Goal: Book appointment/travel/reservation

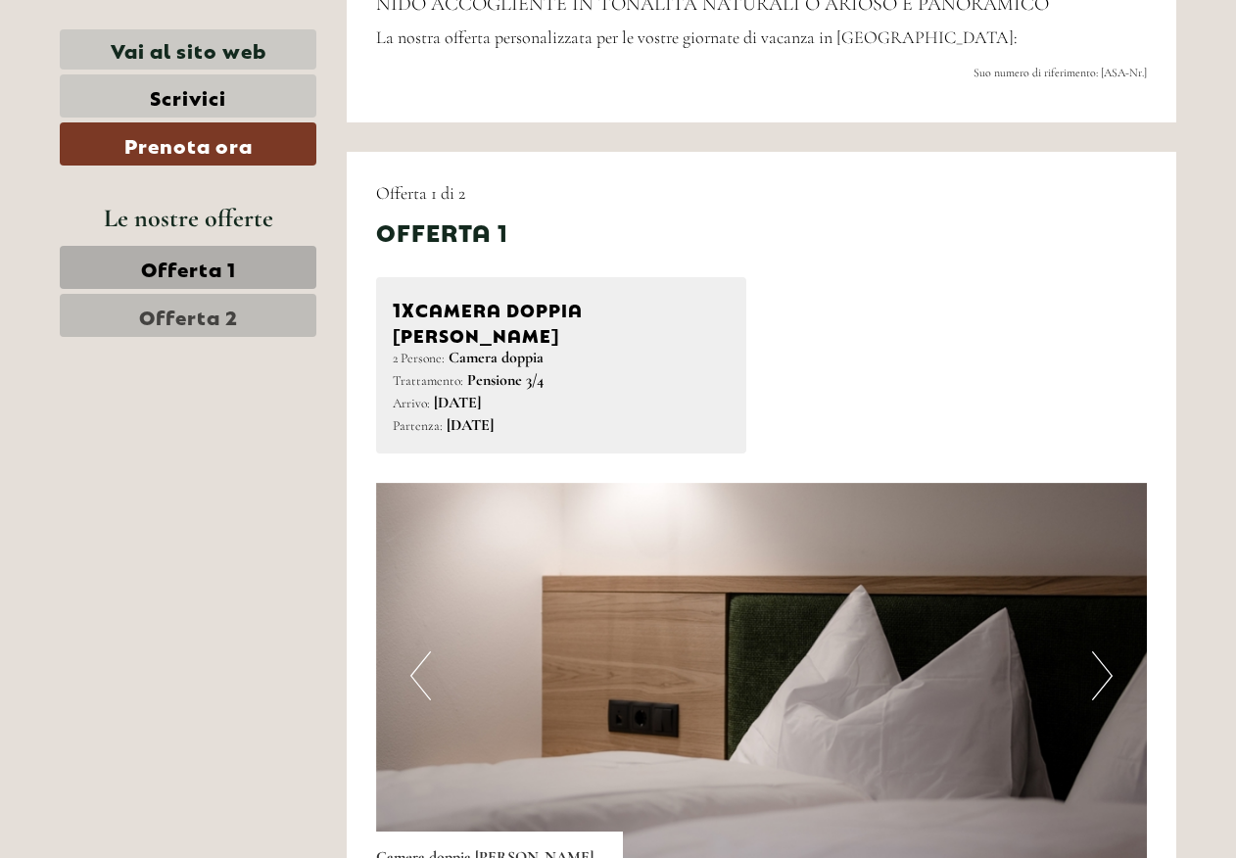
scroll to position [881, 0]
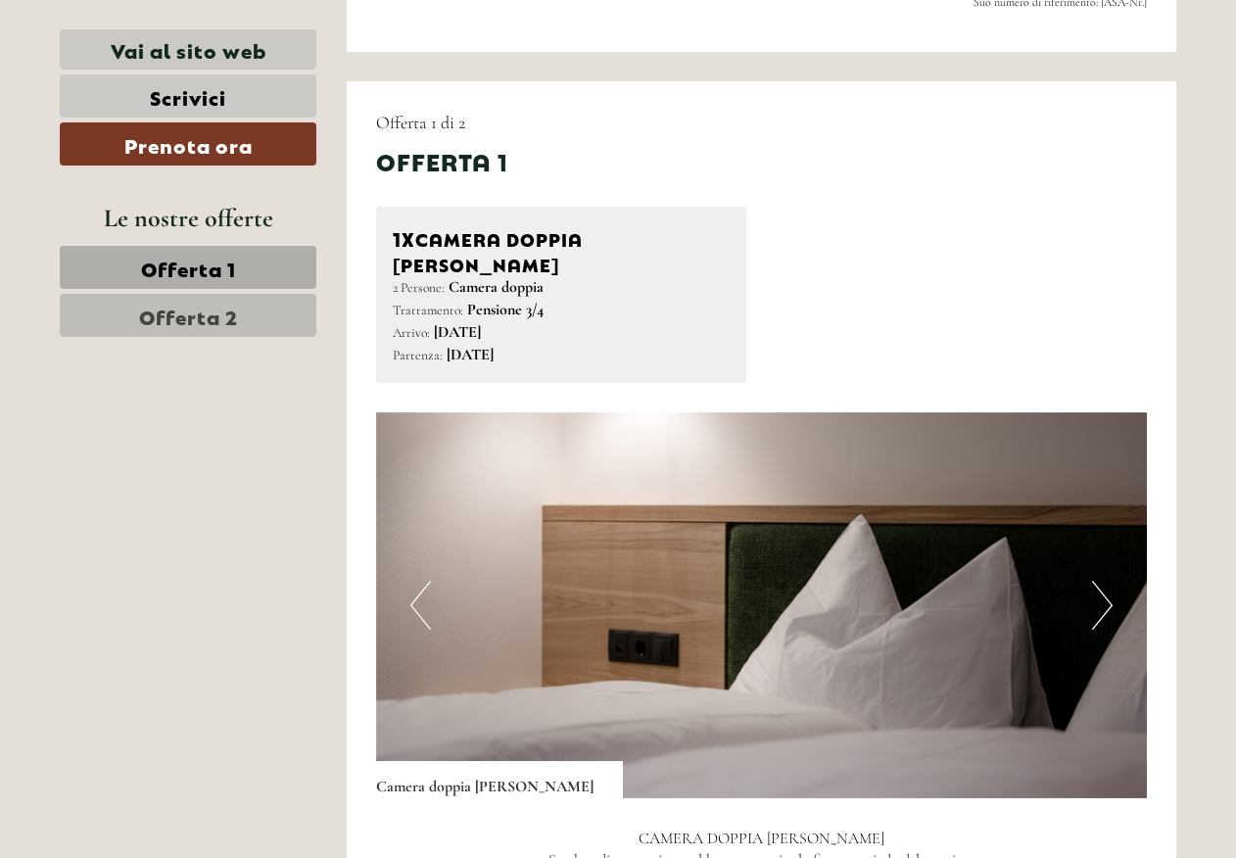
click at [1093, 584] on button "Next" at bounding box center [1102, 605] width 21 height 49
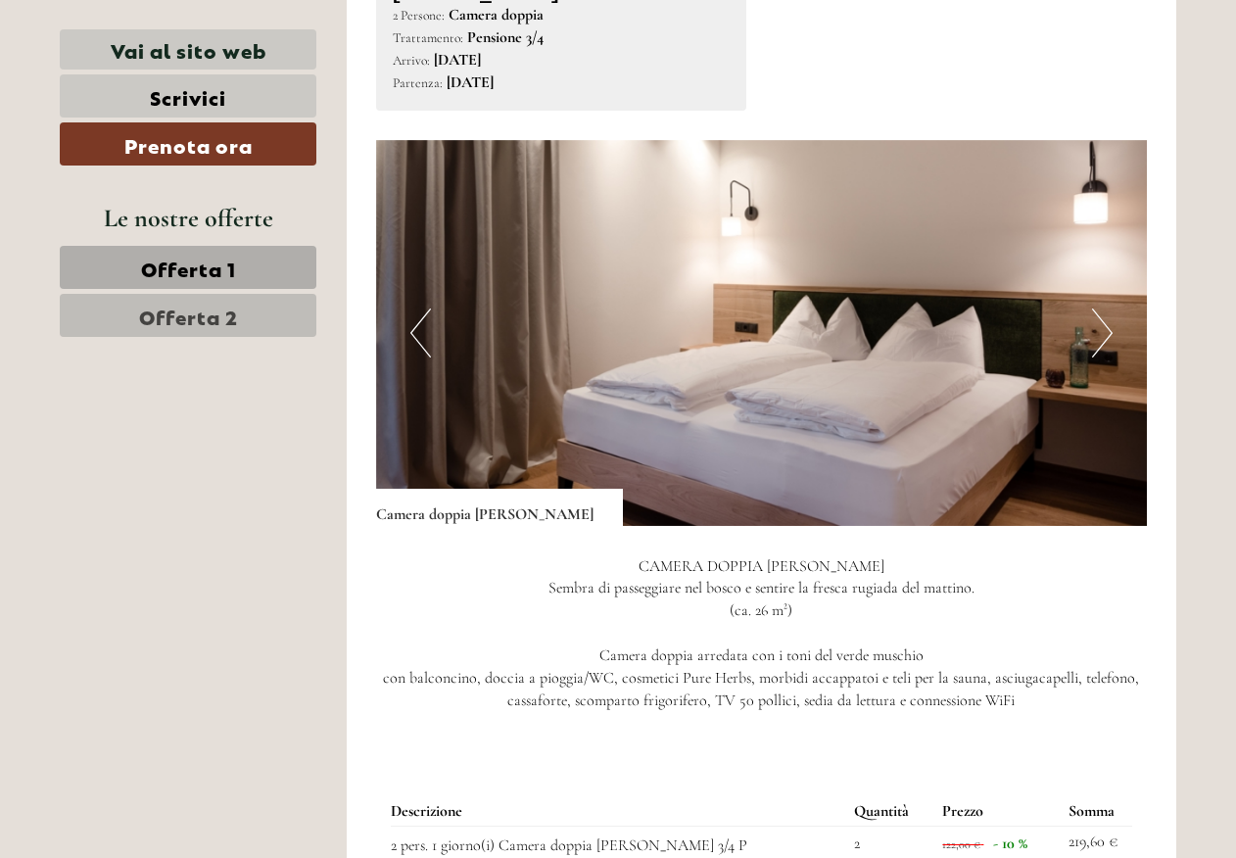
scroll to position [1175, 0]
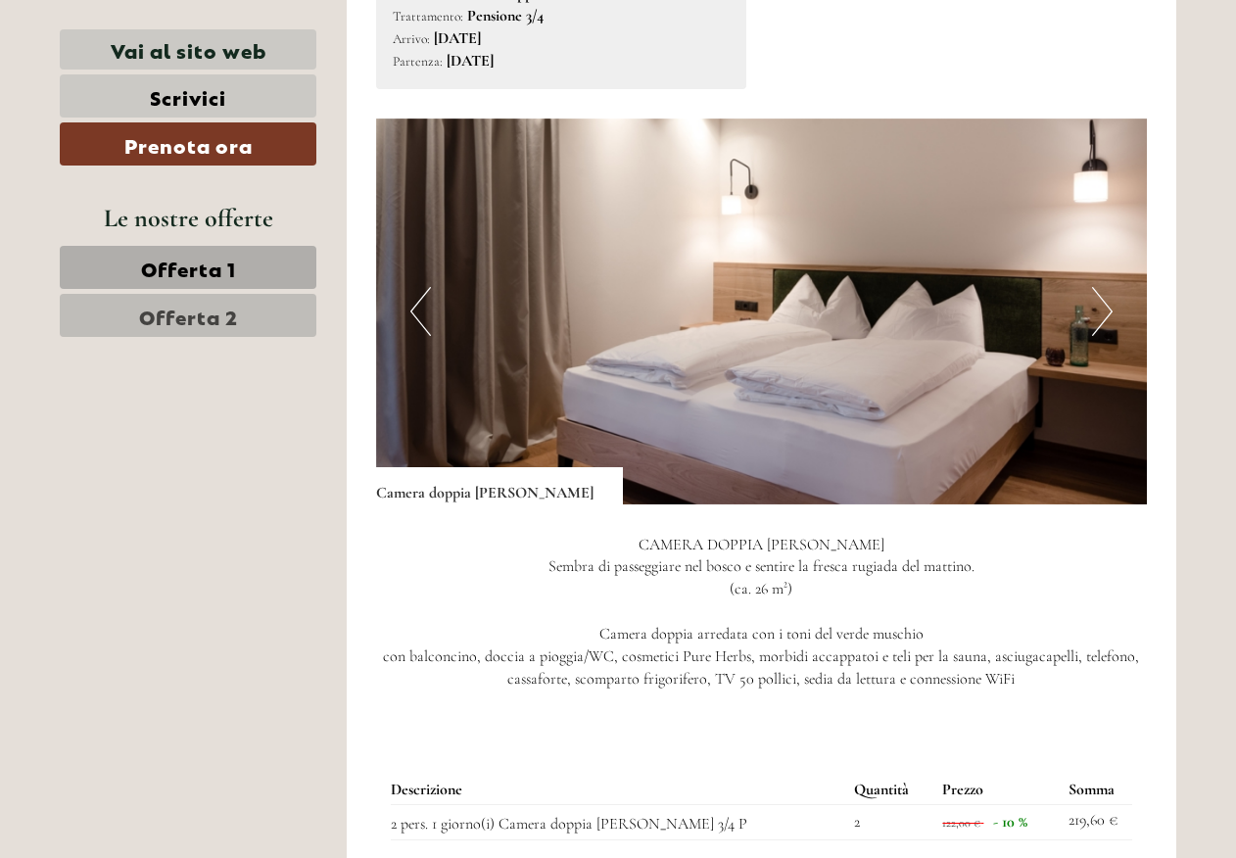
click at [1110, 289] on button "Next" at bounding box center [1102, 311] width 21 height 49
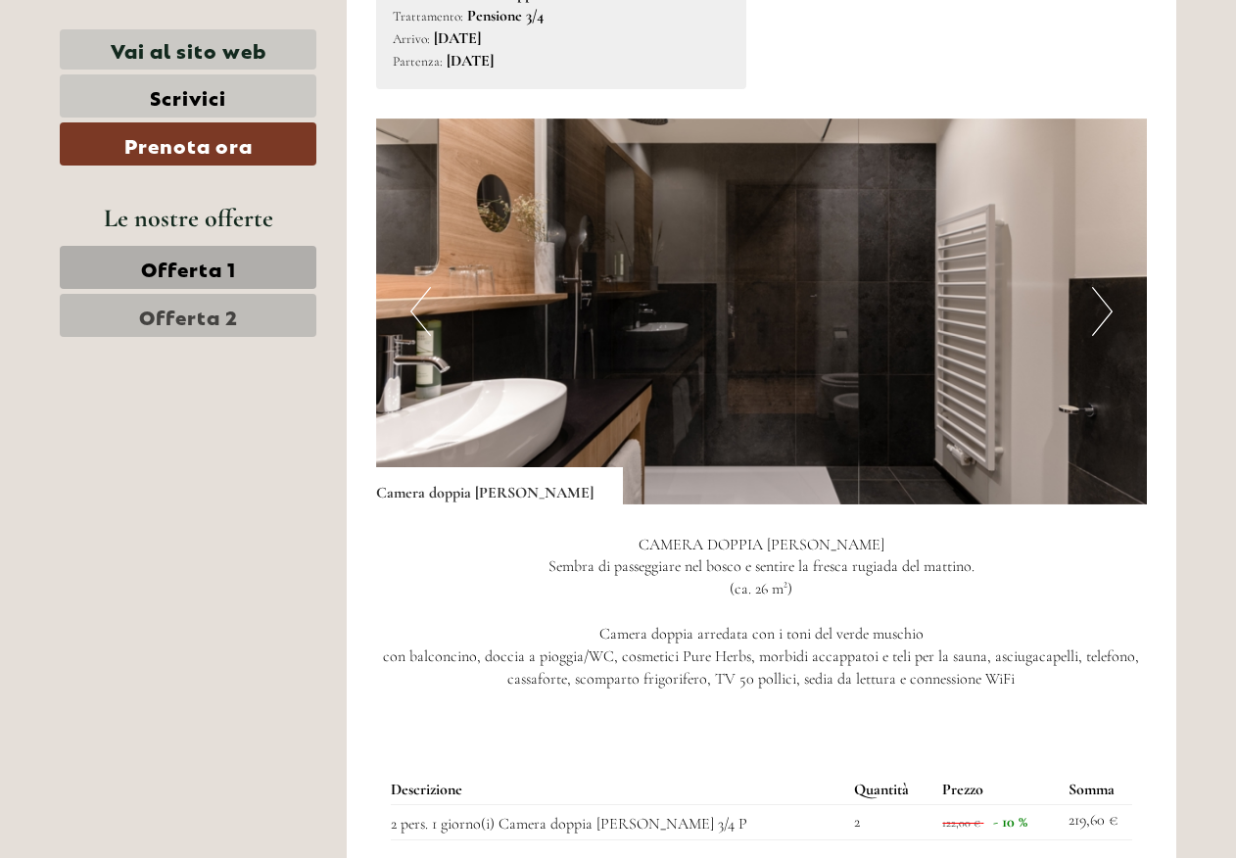
click at [1110, 289] on button "Next" at bounding box center [1102, 311] width 21 height 49
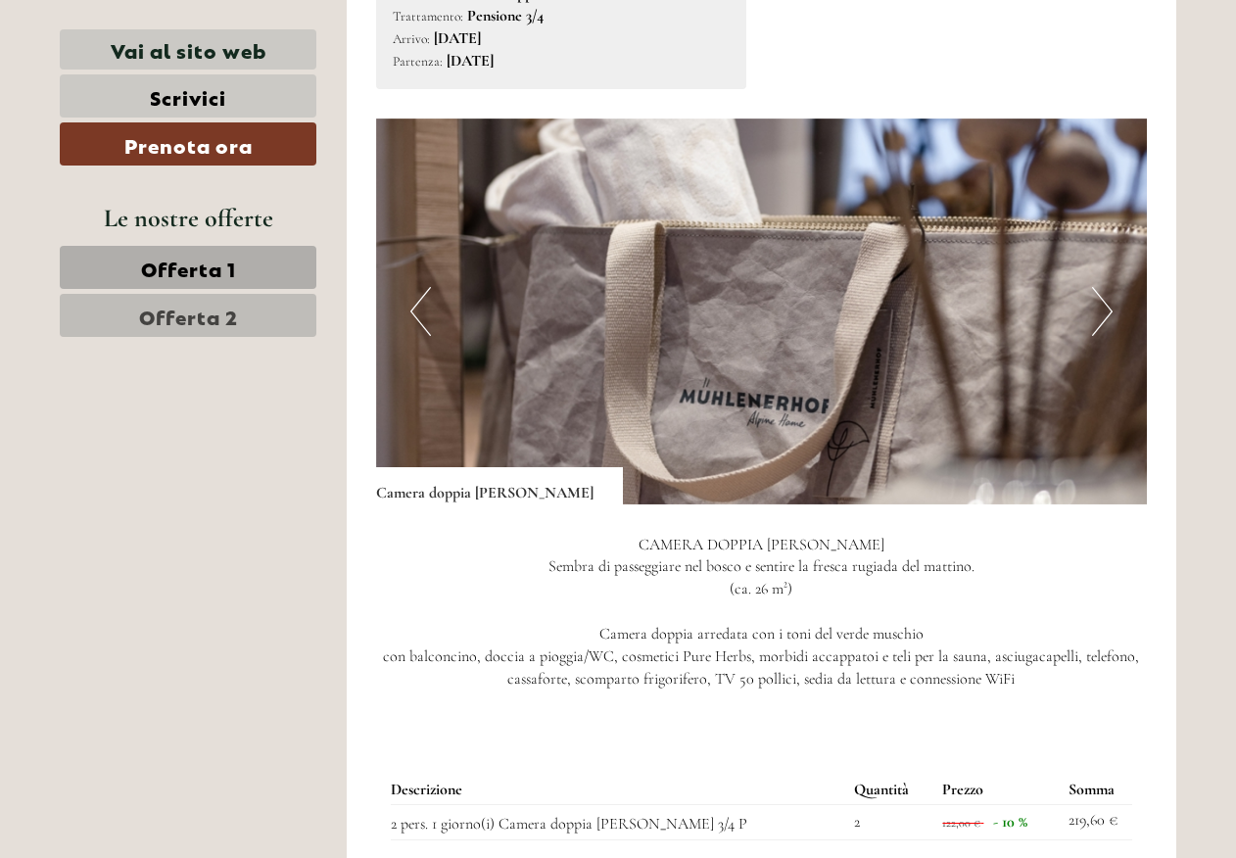
click at [1110, 289] on button "Next" at bounding box center [1102, 311] width 21 height 49
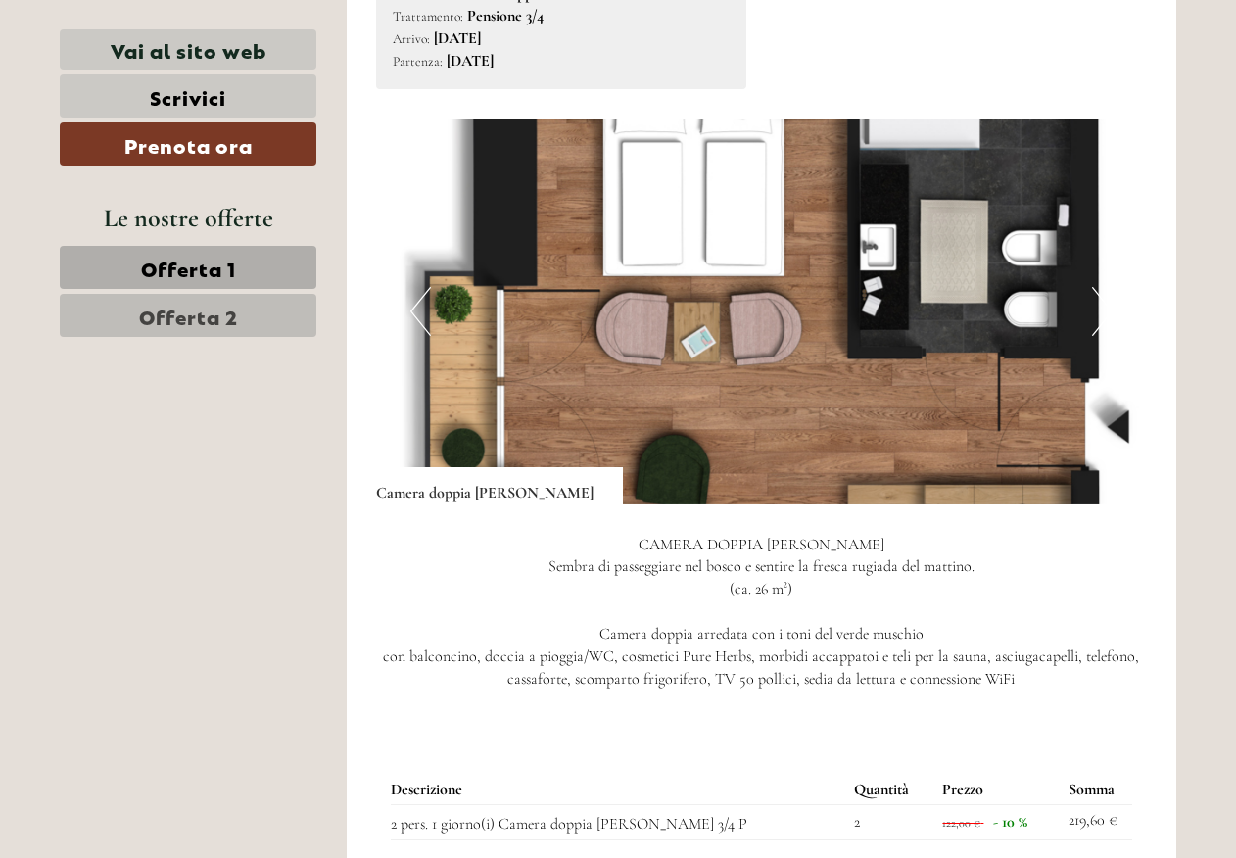
click at [1110, 289] on button "Next" at bounding box center [1102, 311] width 21 height 49
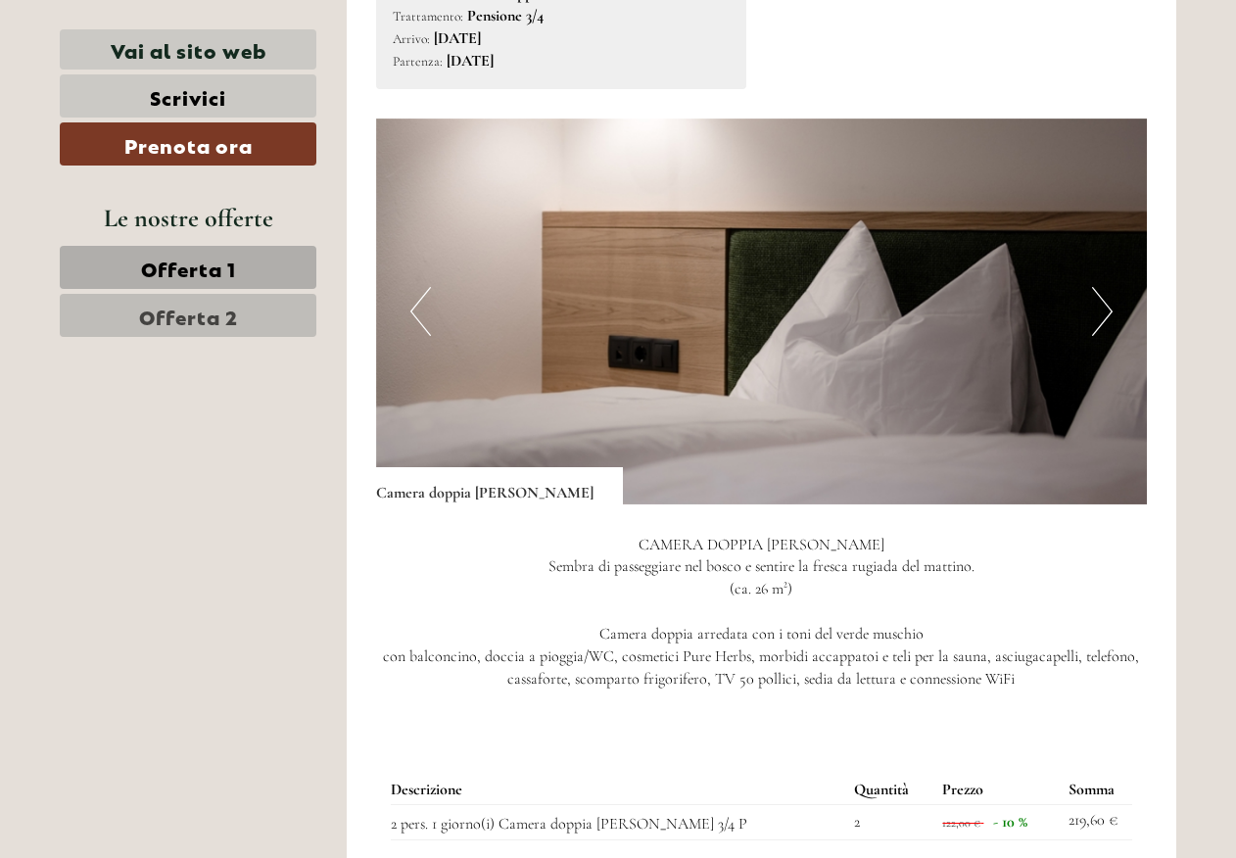
click at [1110, 289] on button "Next" at bounding box center [1102, 311] width 21 height 49
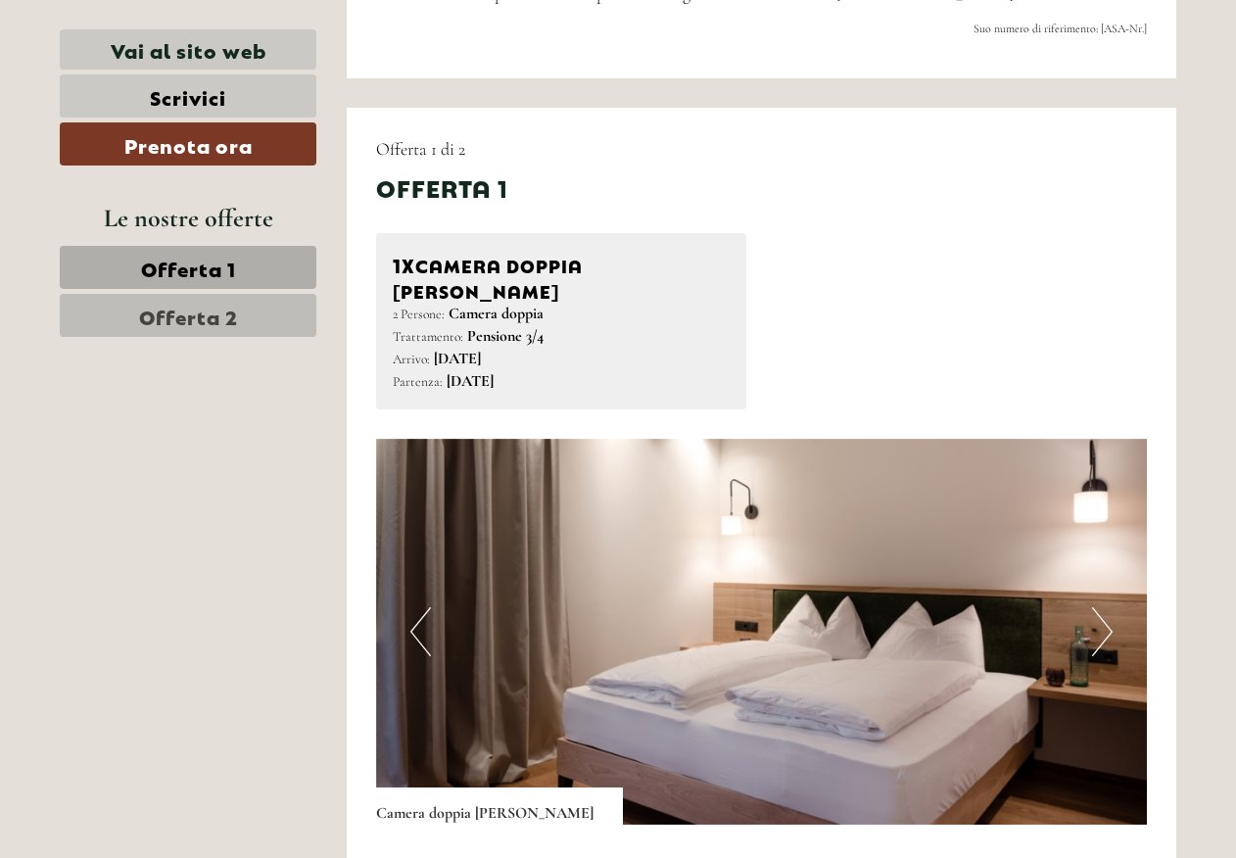
scroll to position [881, 0]
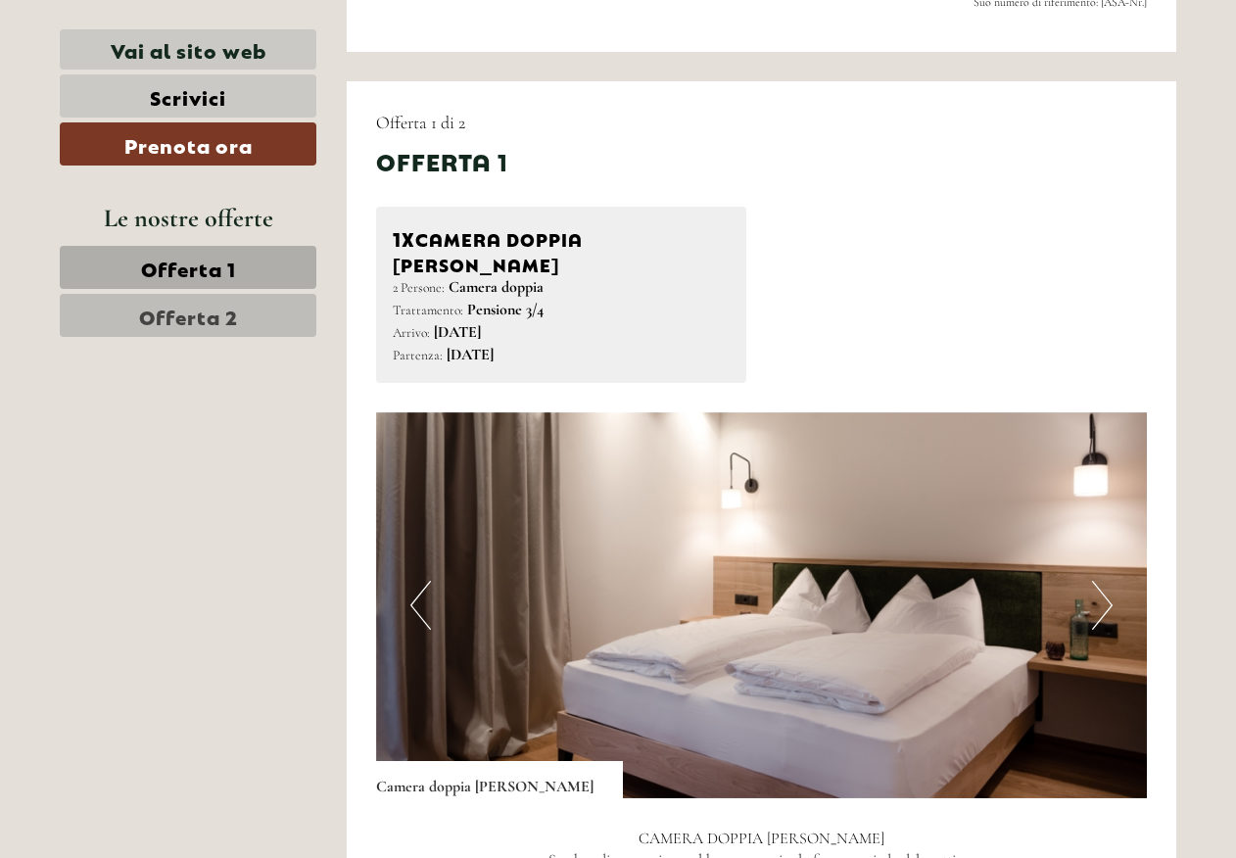
click at [1098, 586] on button "Next" at bounding box center [1102, 605] width 21 height 49
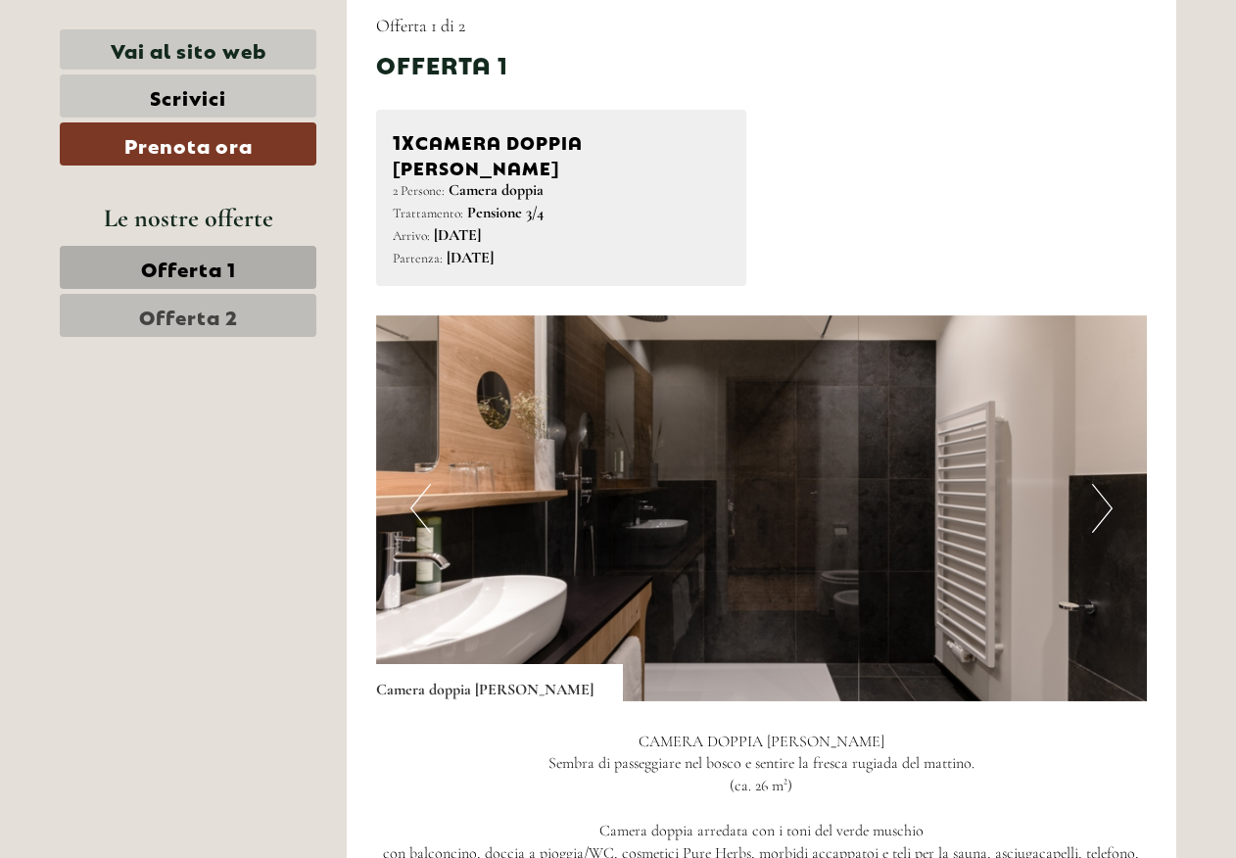
scroll to position [979, 0]
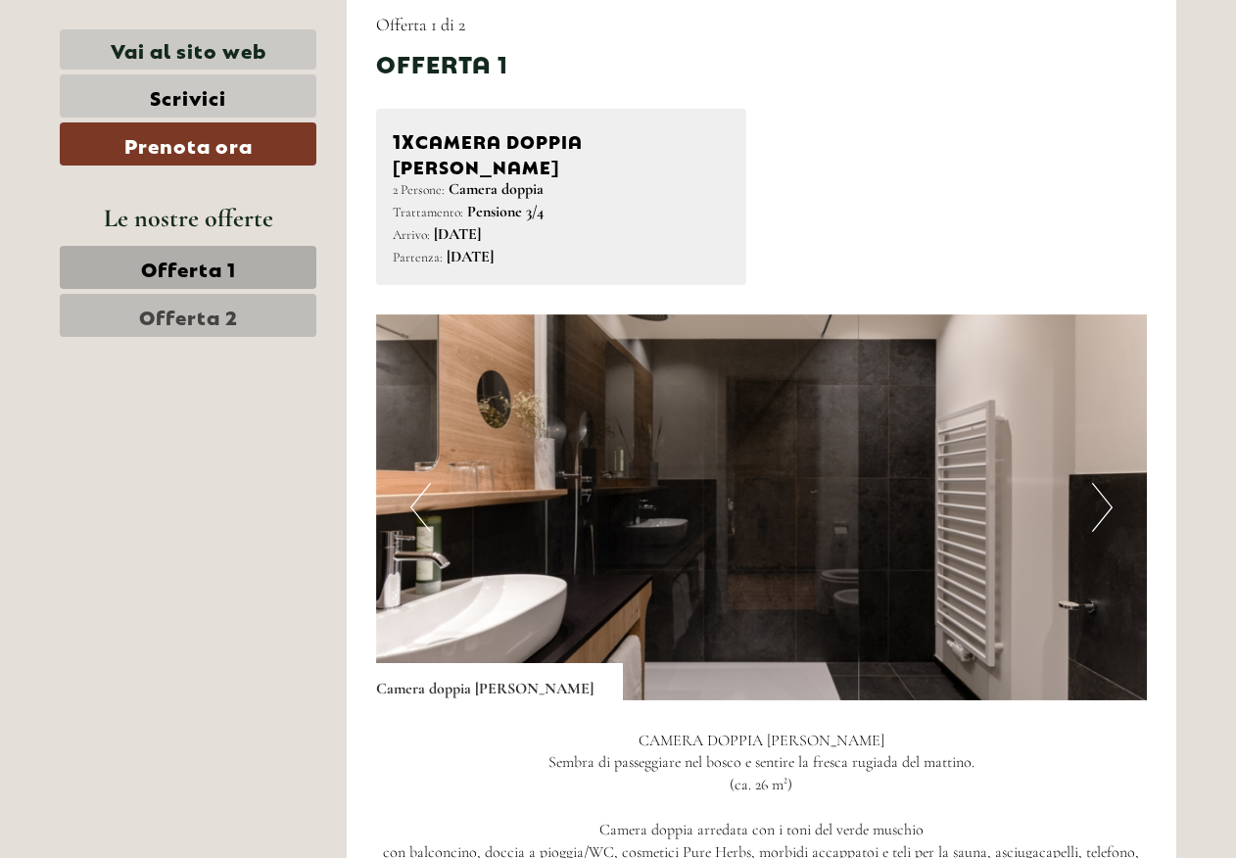
click at [1103, 483] on button "Next" at bounding box center [1102, 507] width 21 height 49
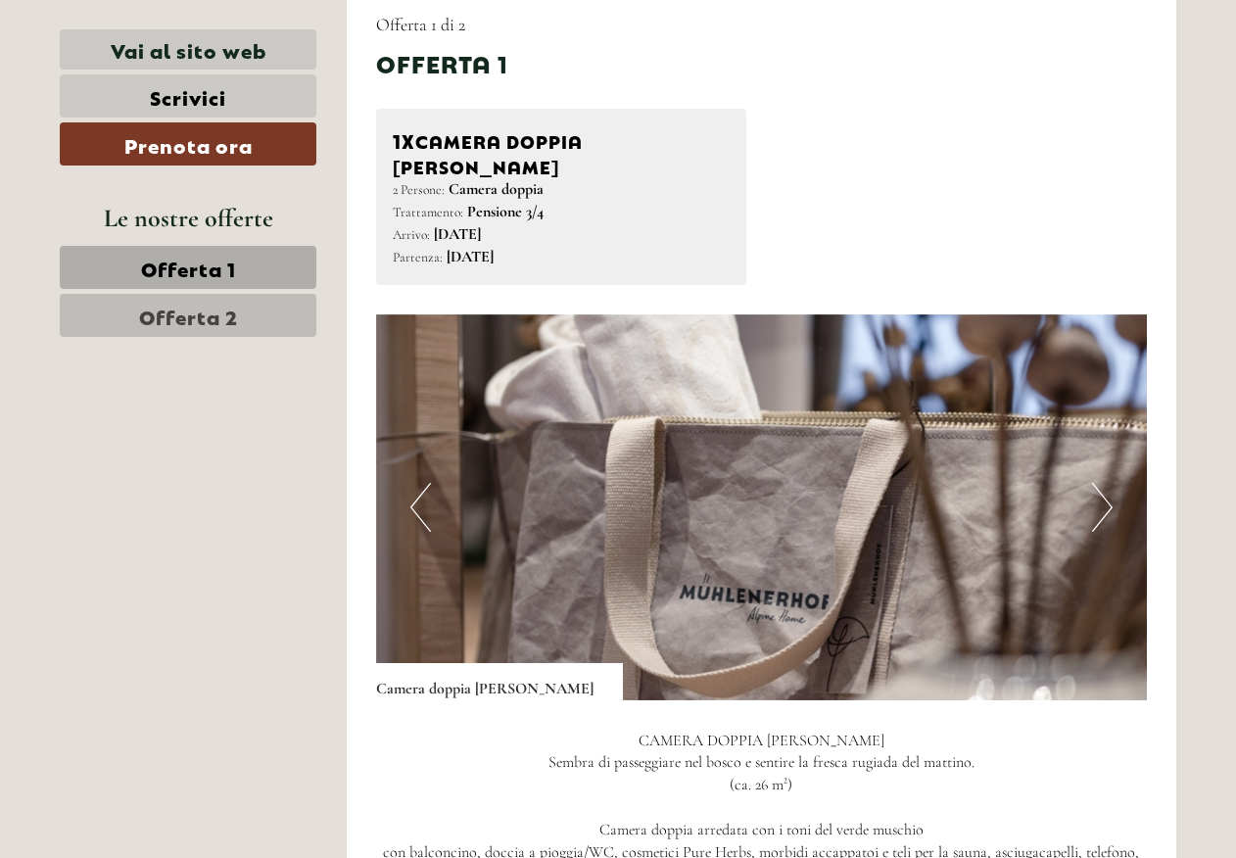
click at [1104, 489] on button "Next" at bounding box center [1102, 507] width 21 height 49
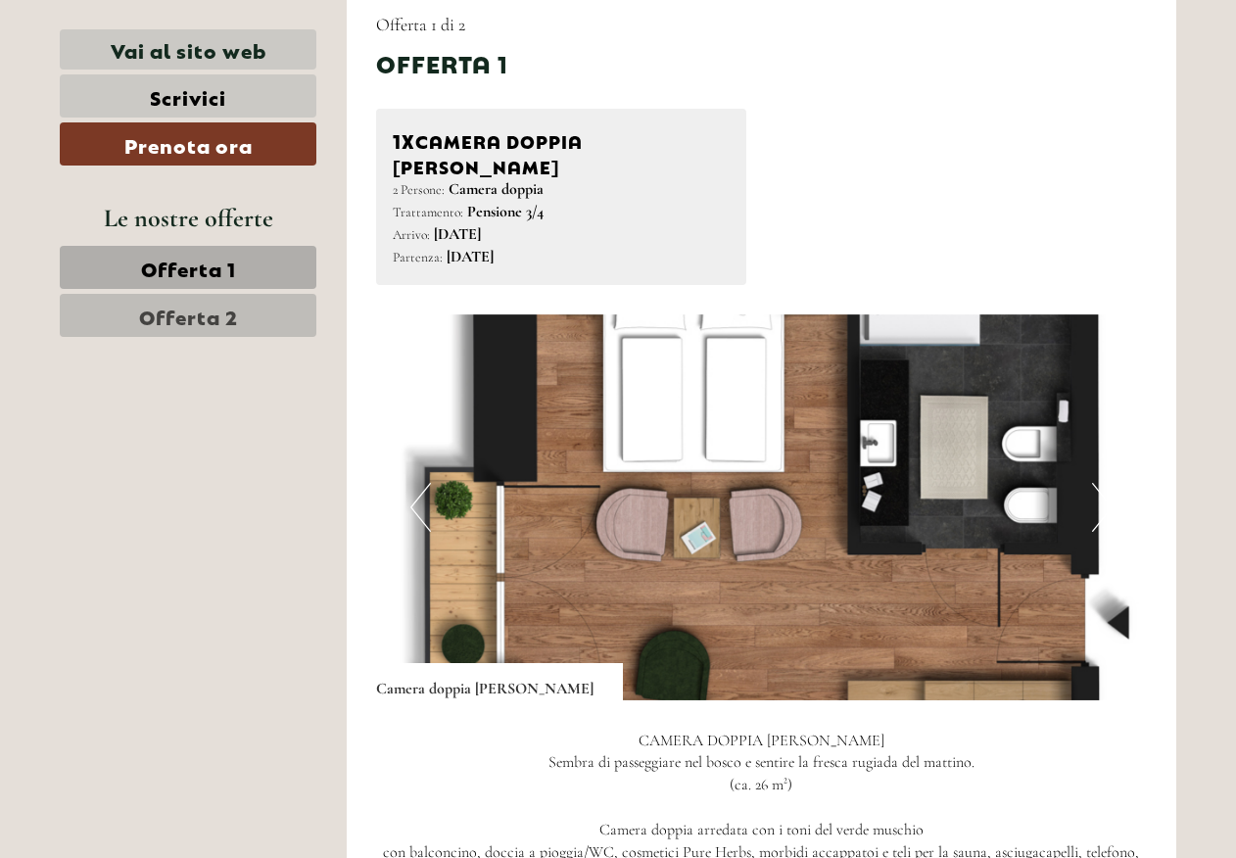
click at [1095, 483] on button "Next" at bounding box center [1102, 507] width 21 height 49
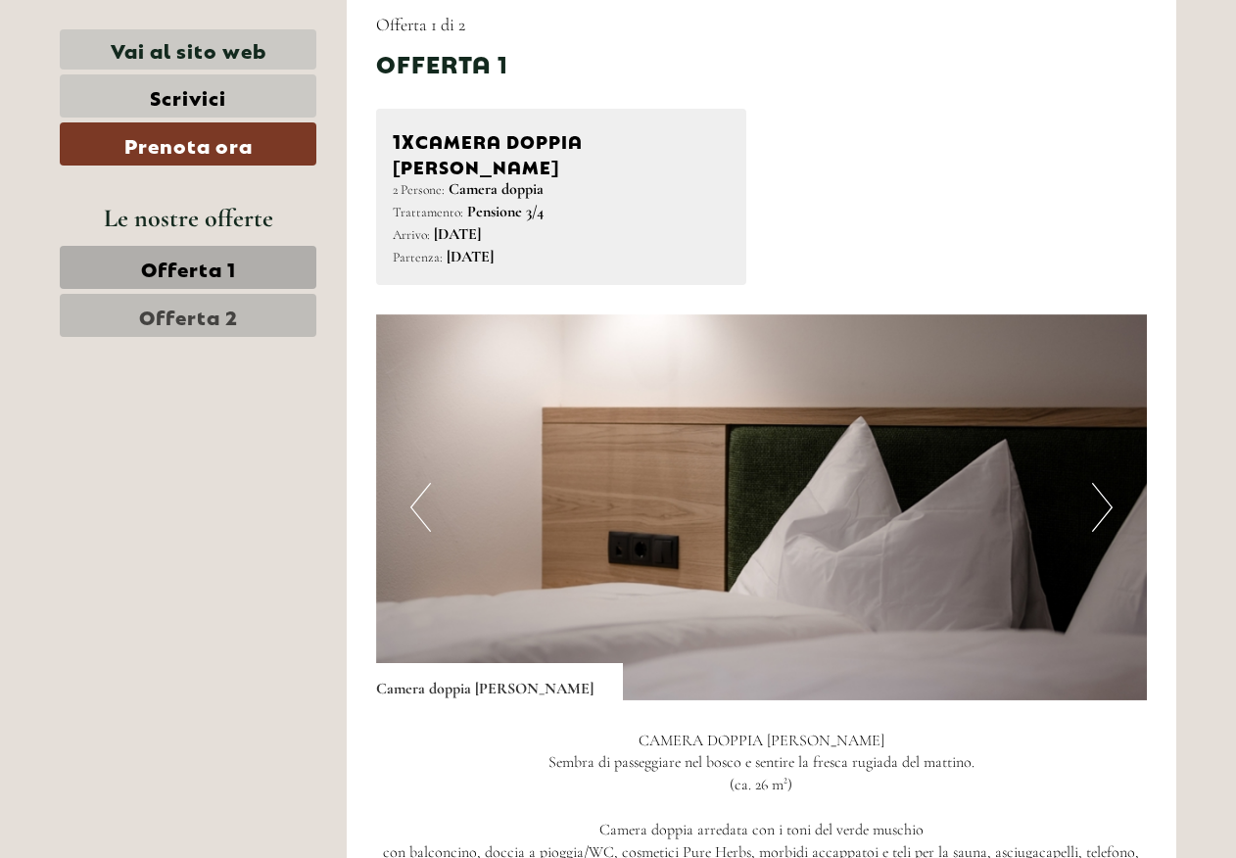
click at [1095, 483] on button "Next" at bounding box center [1102, 507] width 21 height 49
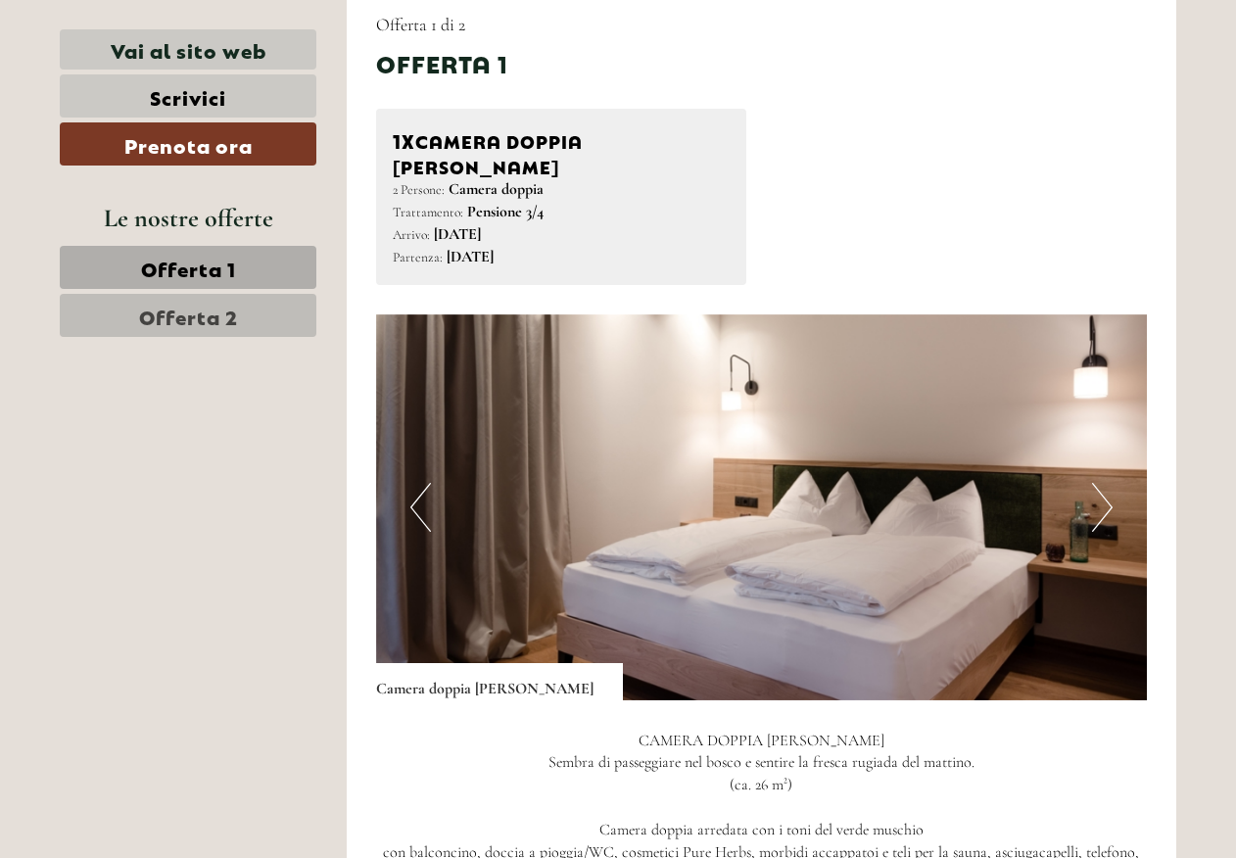
click at [1095, 483] on button "Next" at bounding box center [1102, 507] width 21 height 49
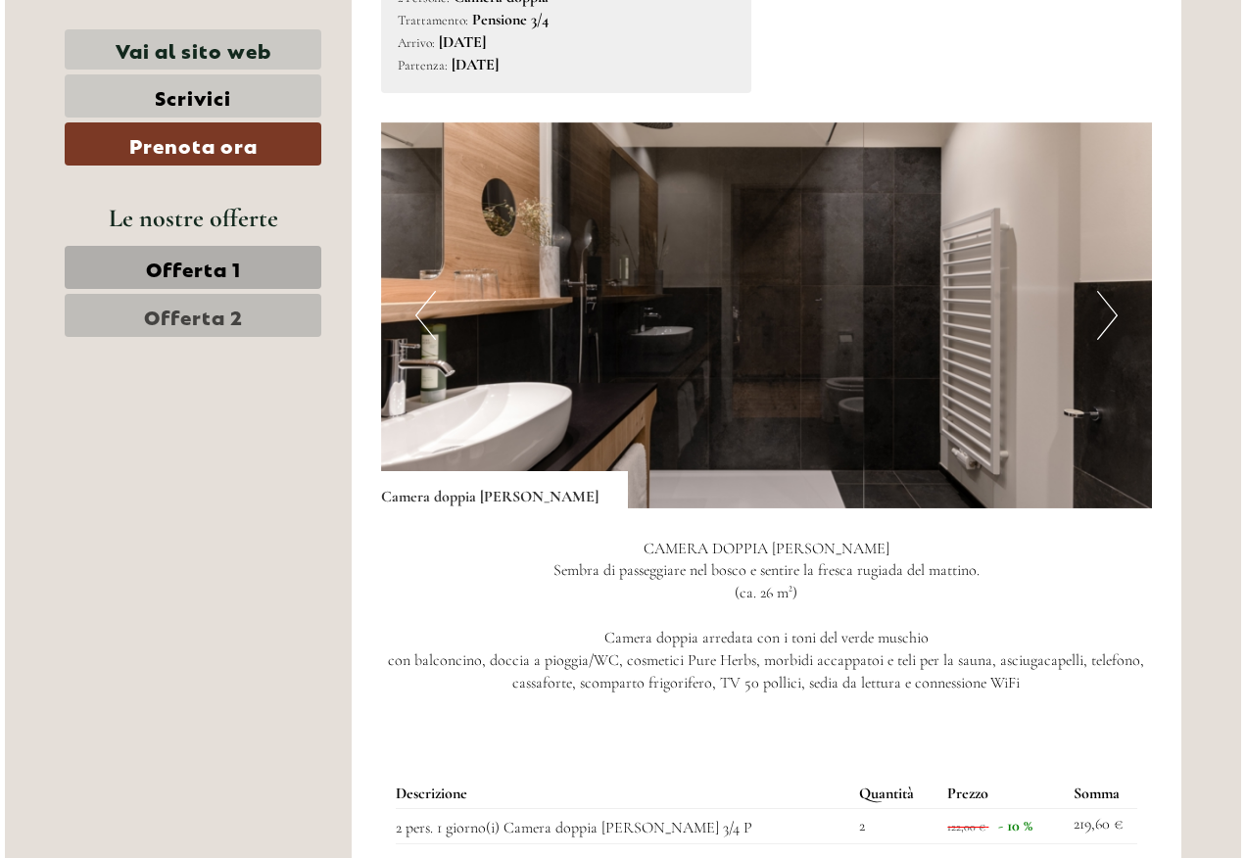
scroll to position [1469, 0]
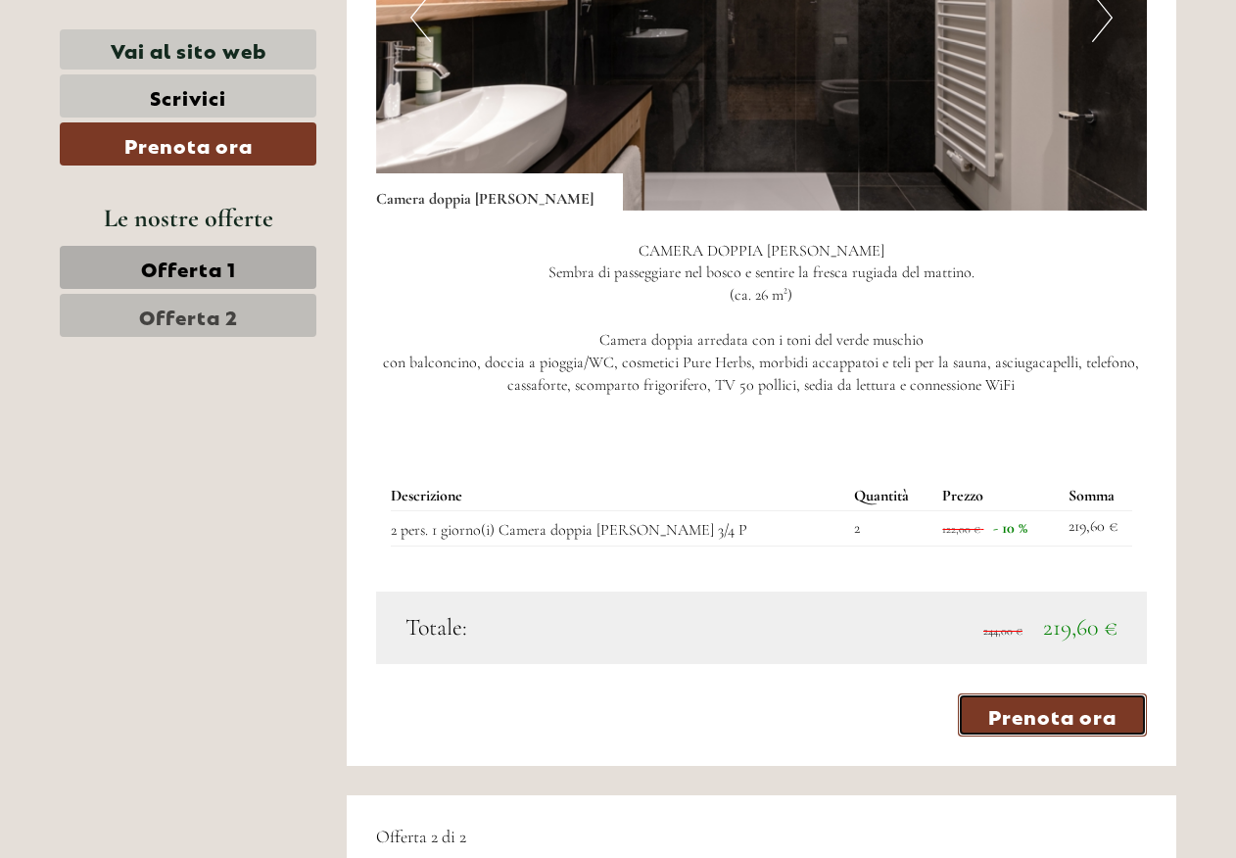
click at [1031, 693] on link "Prenota ora" at bounding box center [1052, 714] width 189 height 43
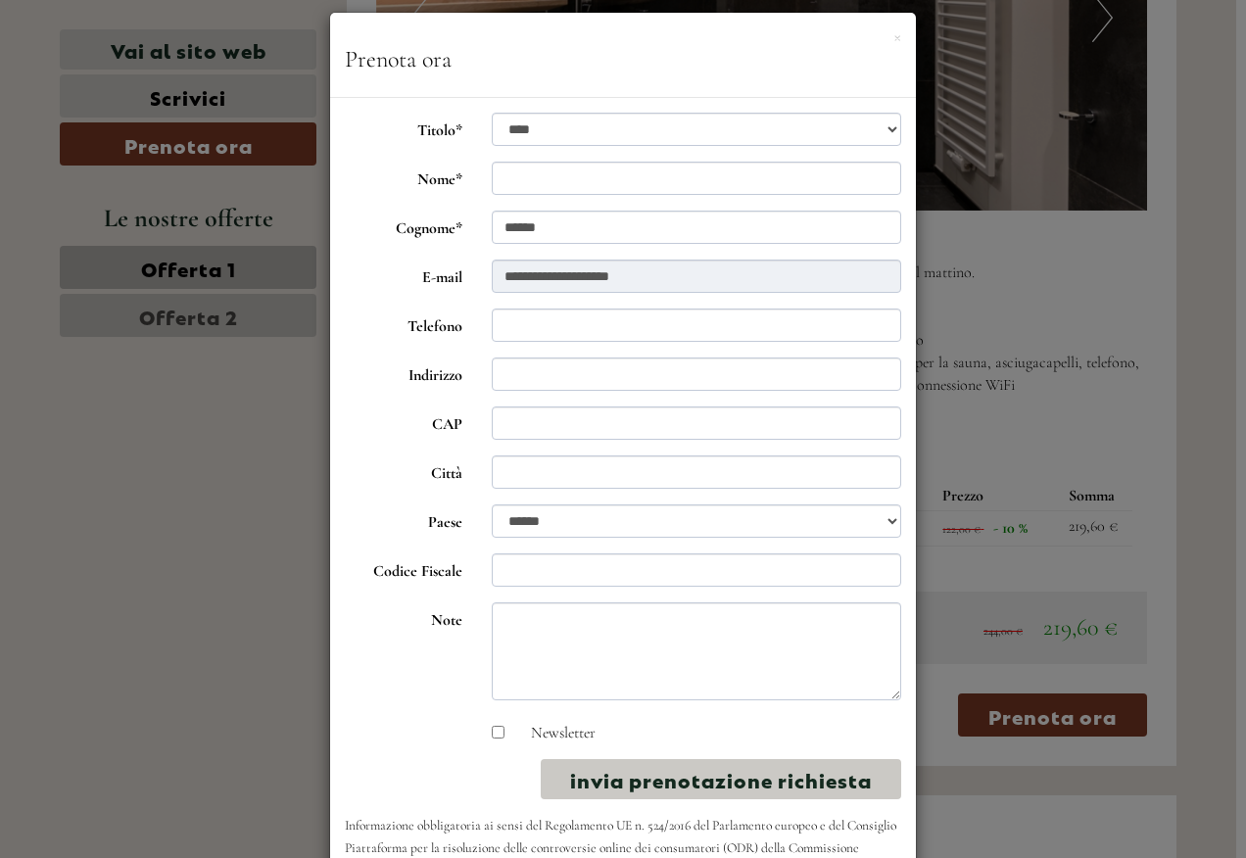
scroll to position [0, 0]
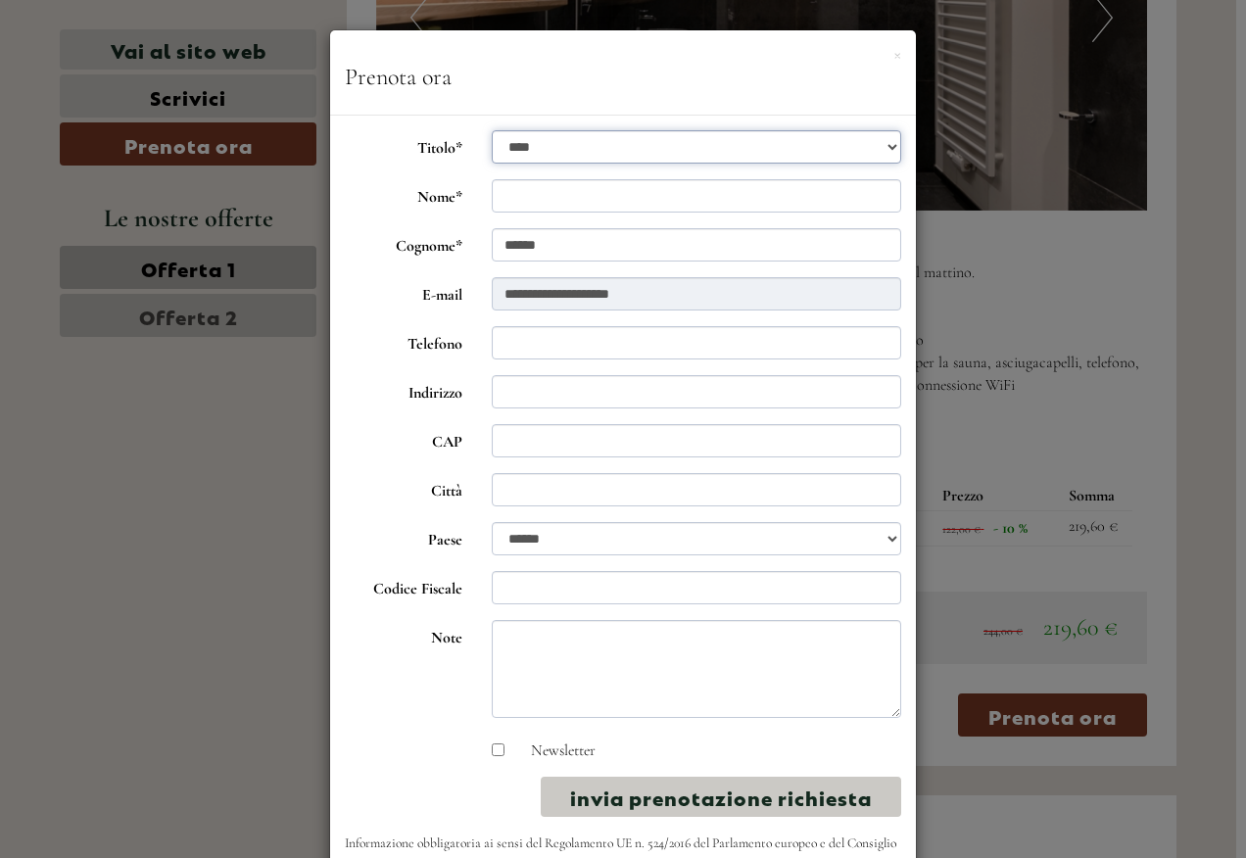
click at [531, 150] on select "**********" at bounding box center [697, 146] width 410 height 33
click at [492, 130] on select "**********" at bounding box center [697, 146] width 410 height 33
click at [510, 206] on input "Nome*" at bounding box center [697, 195] width 410 height 33
